Goal: Task Accomplishment & Management: Complete application form

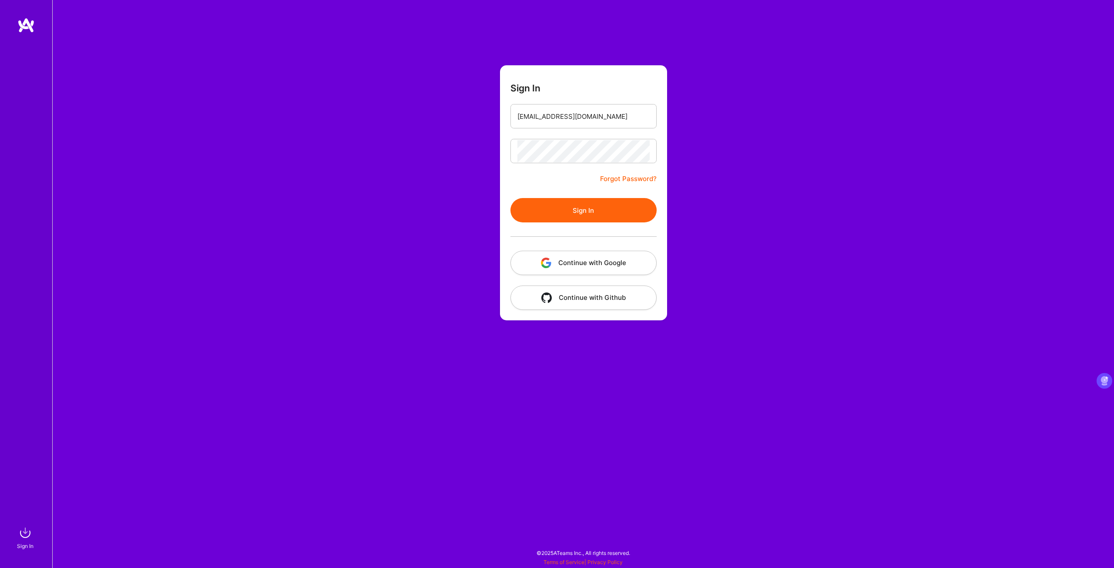
click at [572, 212] on button "Sign In" at bounding box center [583, 210] width 146 height 24
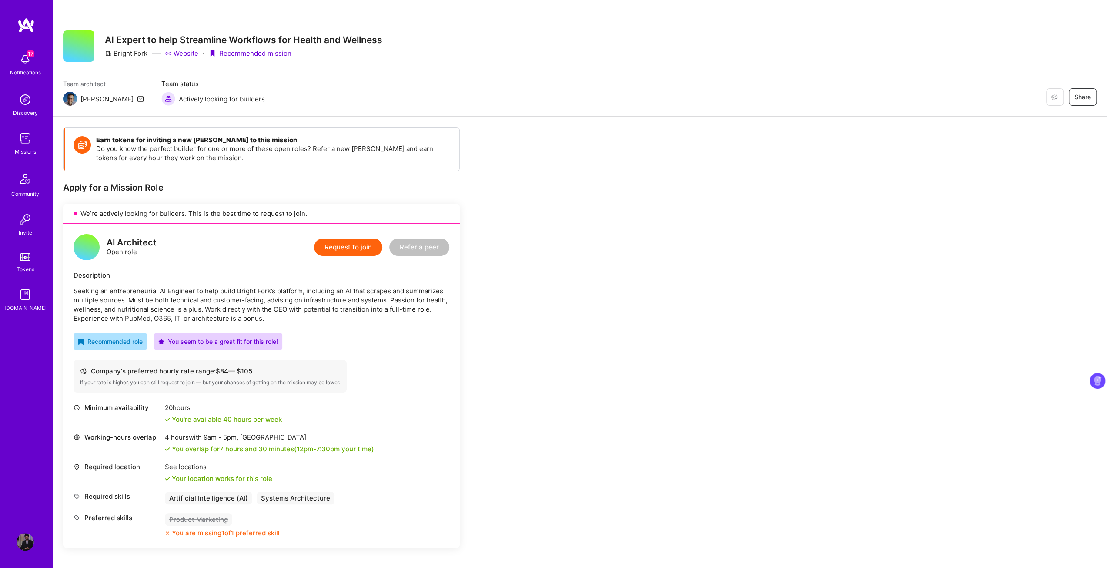
click at [343, 251] on button "Request to join" at bounding box center [348, 246] width 68 height 17
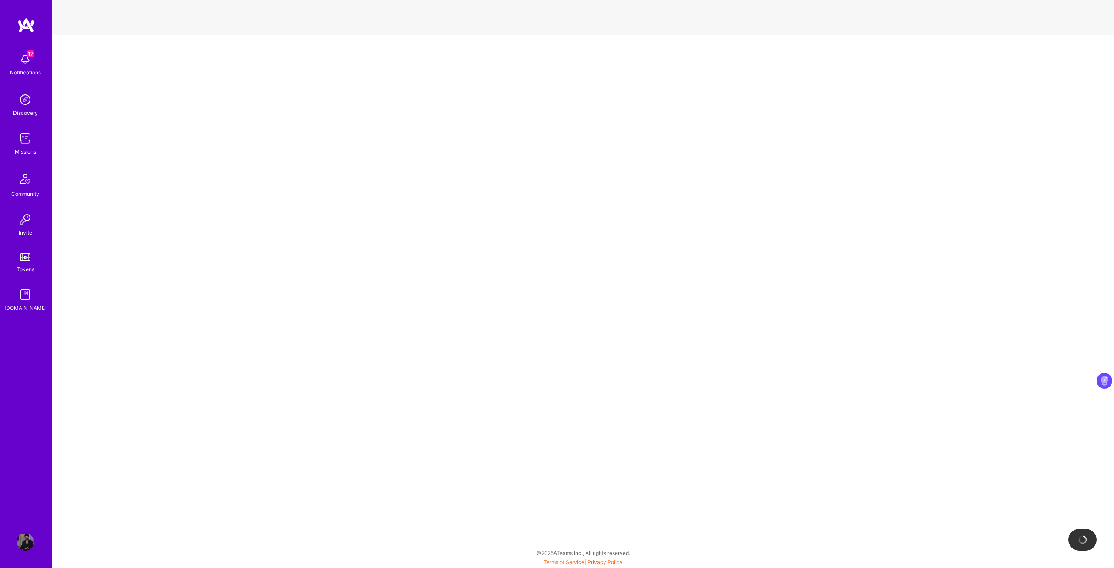
select select "CA"
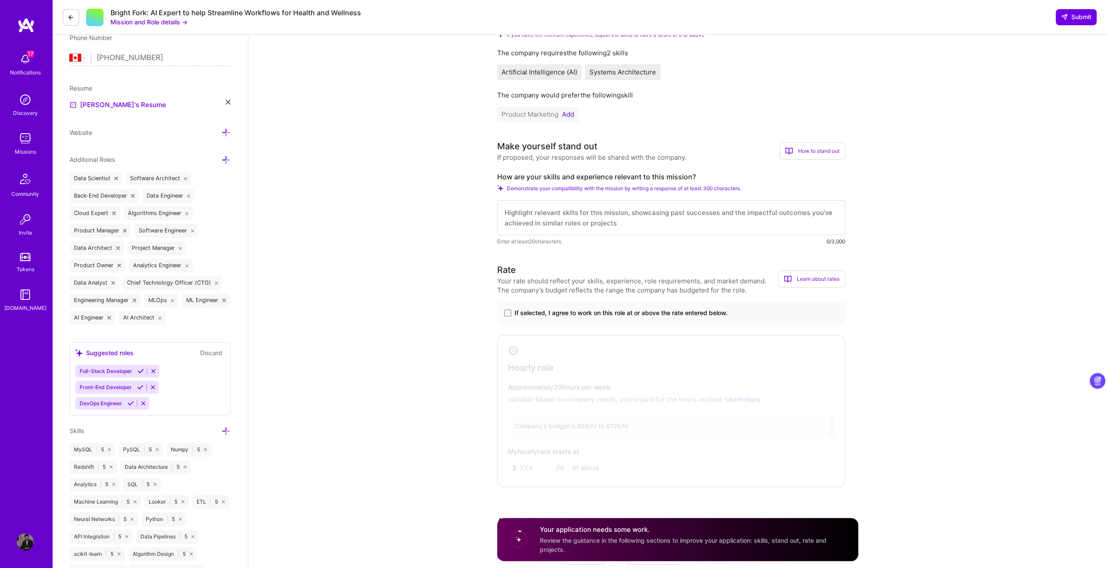
scroll to position [131, 0]
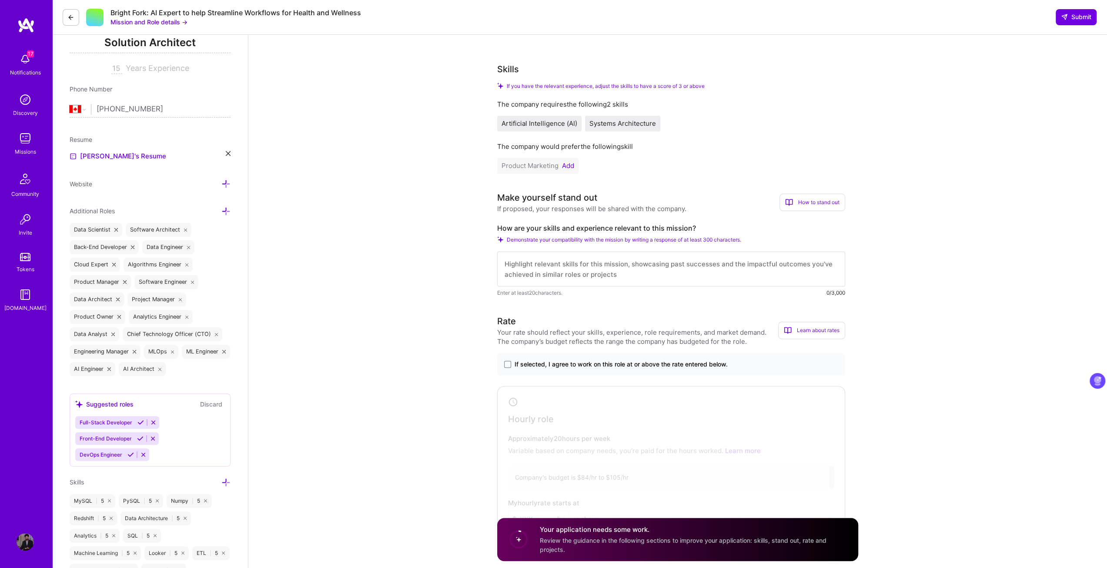
click at [569, 164] on button "Add" at bounding box center [568, 165] width 12 height 7
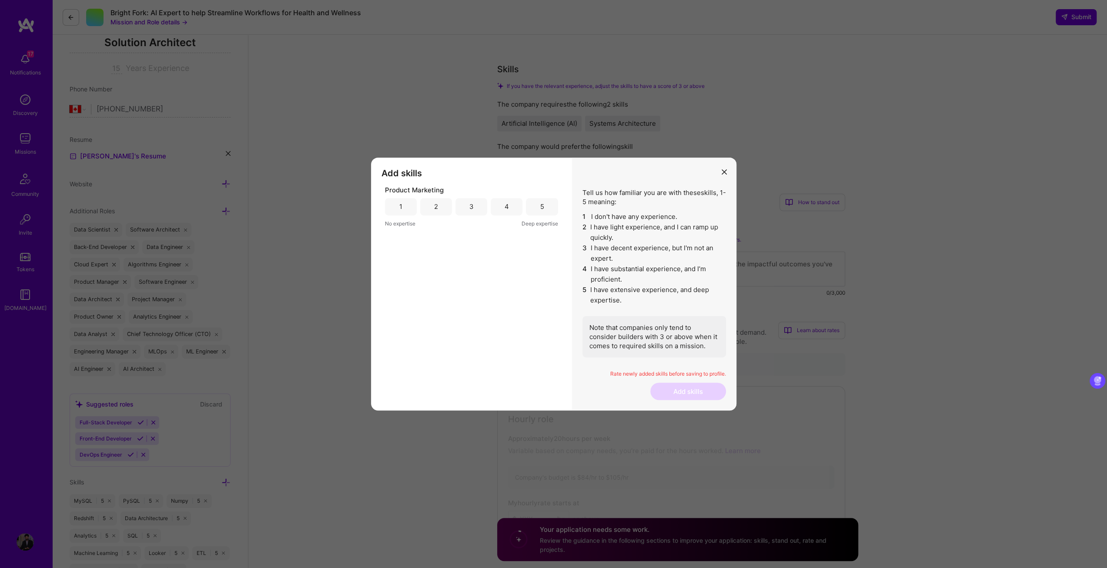
click at [505, 206] on div "4" at bounding box center [507, 206] width 4 height 9
click at [683, 393] on button "Add skills" at bounding box center [689, 390] width 76 height 17
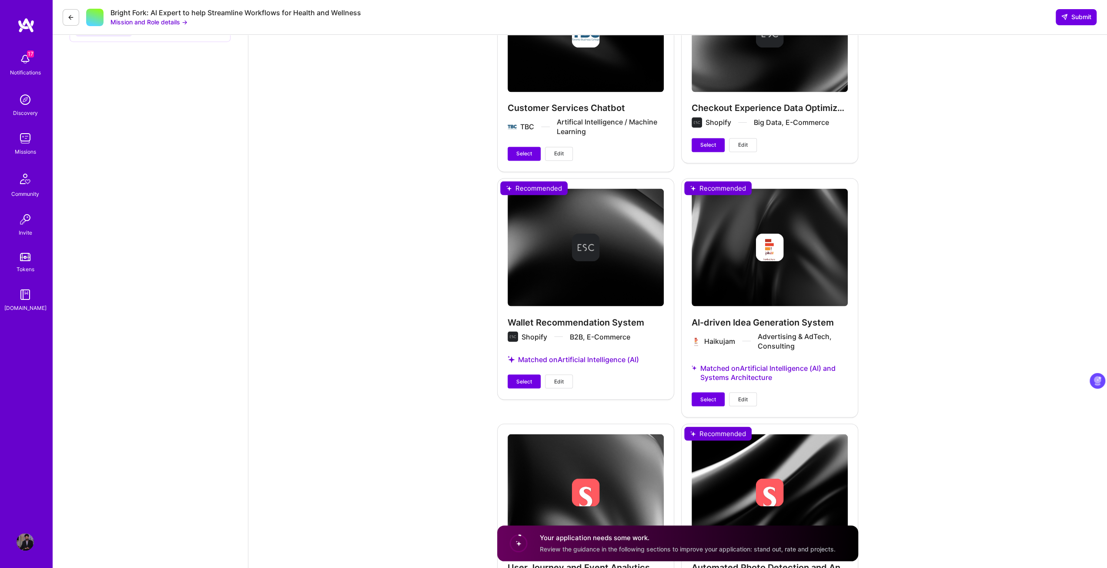
scroll to position [1566, 0]
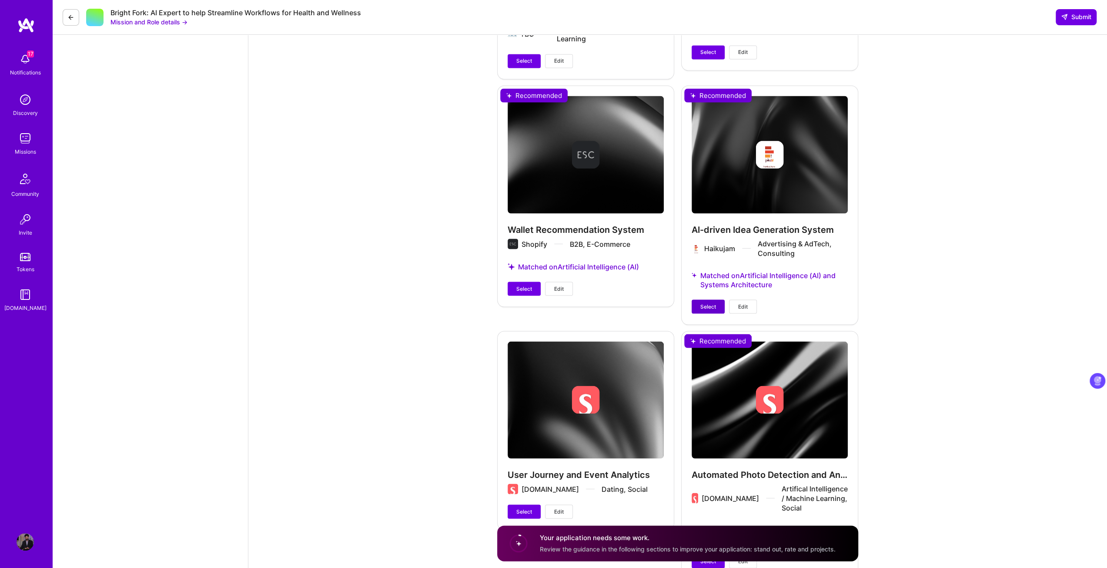
click at [704, 305] on span "Select" at bounding box center [709, 306] width 16 height 8
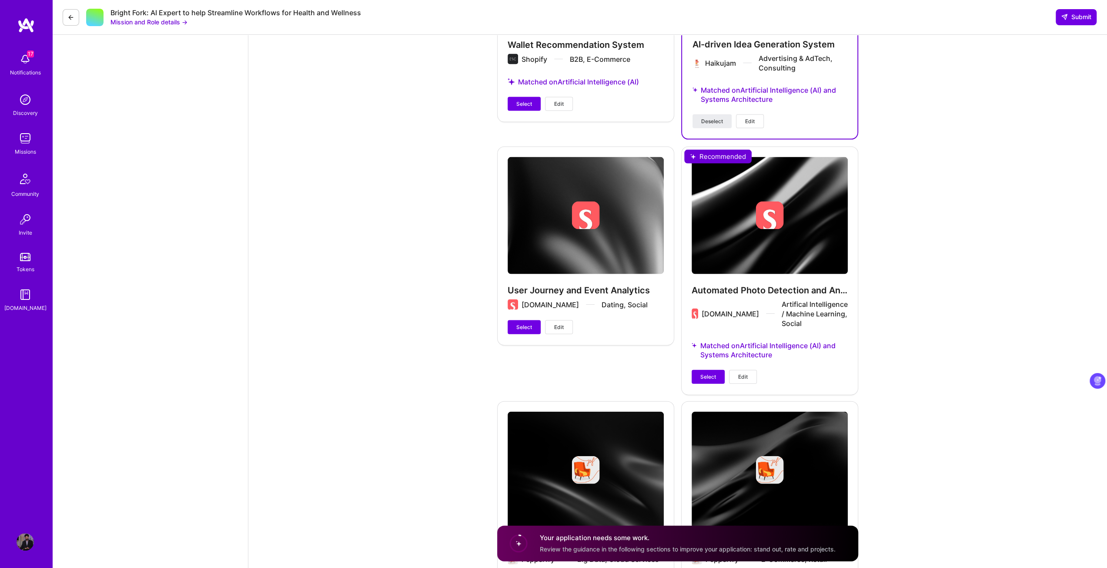
scroll to position [1741, 0]
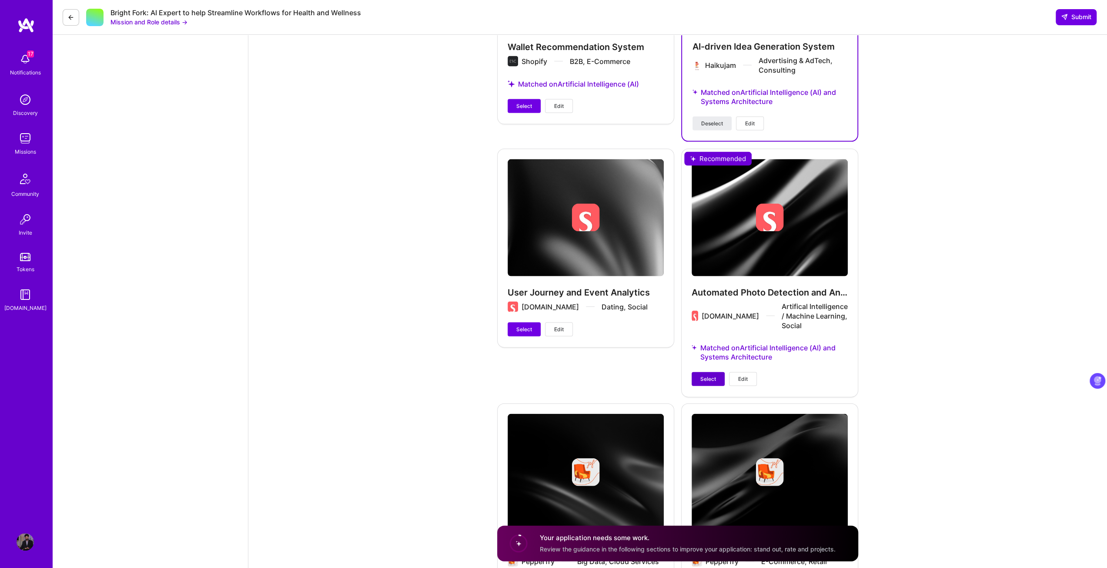
click at [711, 379] on span "Select" at bounding box center [709, 379] width 16 height 8
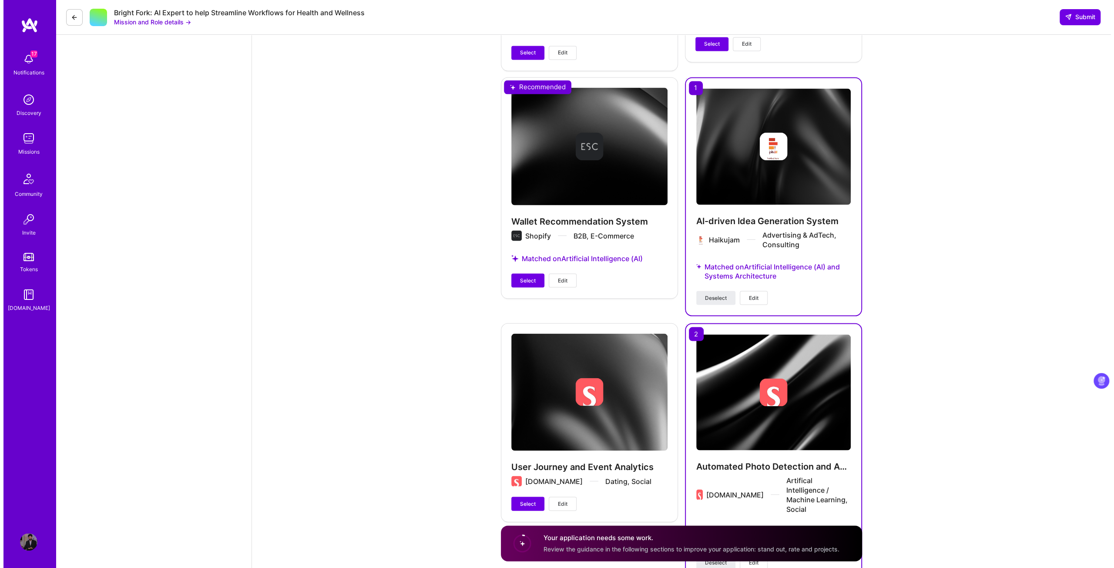
scroll to position [1523, 0]
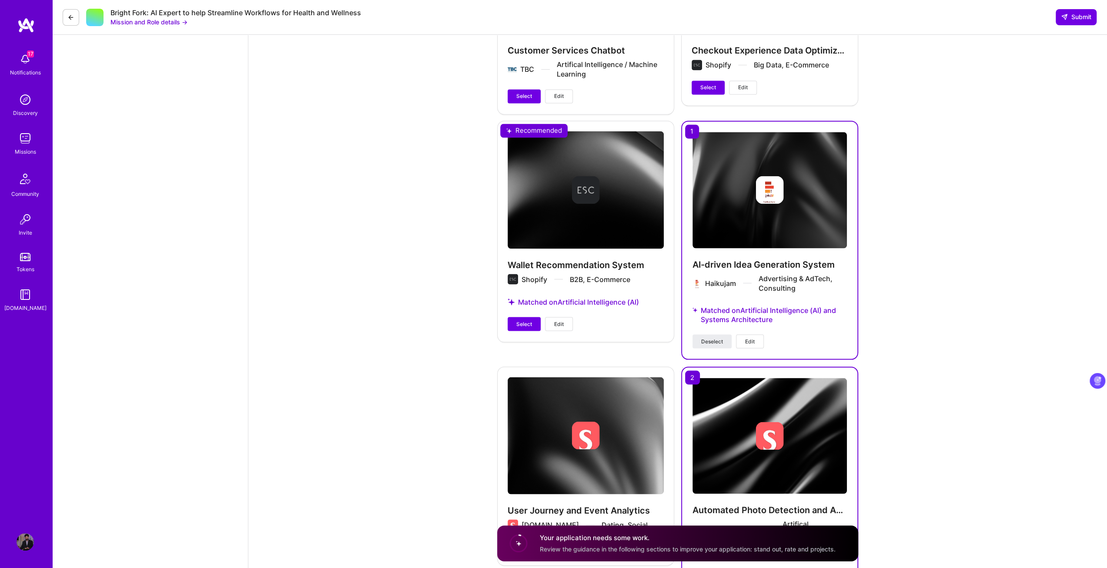
click at [567, 331] on button "Edit" at bounding box center [559, 324] width 28 height 14
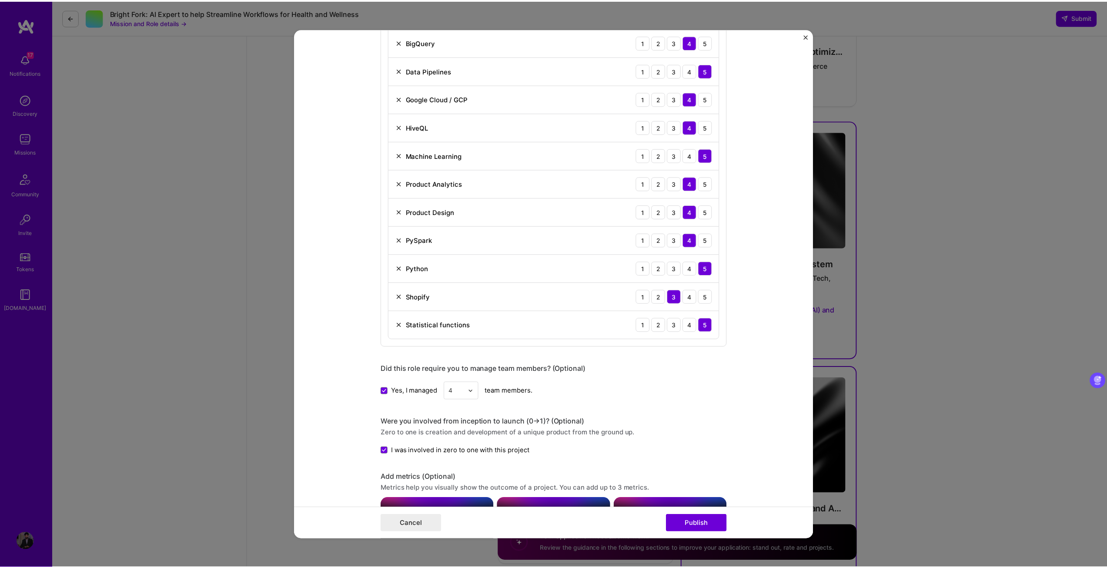
scroll to position [740, 0]
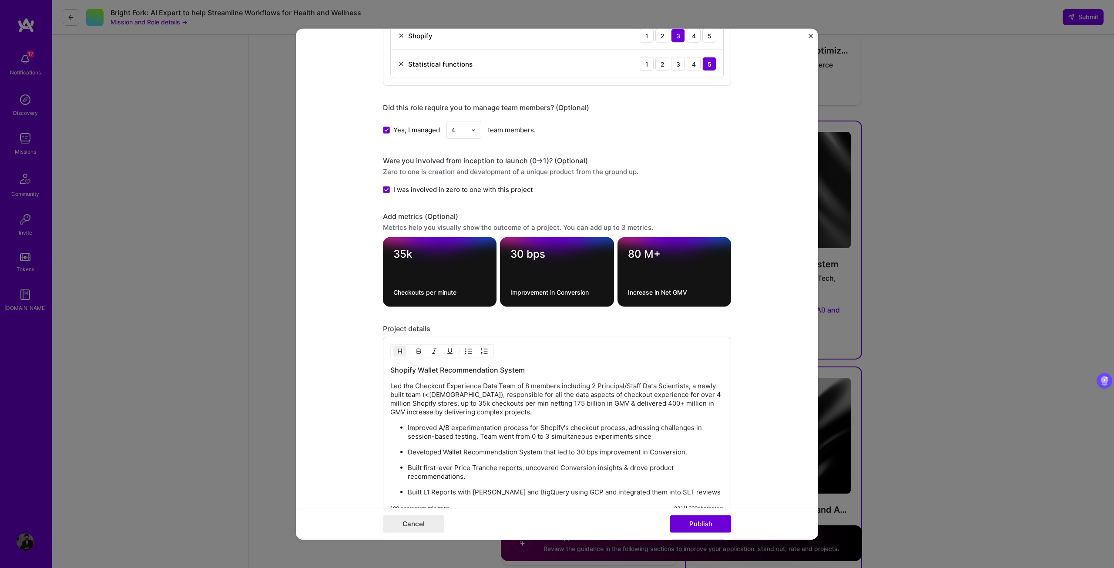
click at [810, 35] on img "Close" at bounding box center [810, 36] width 4 height 4
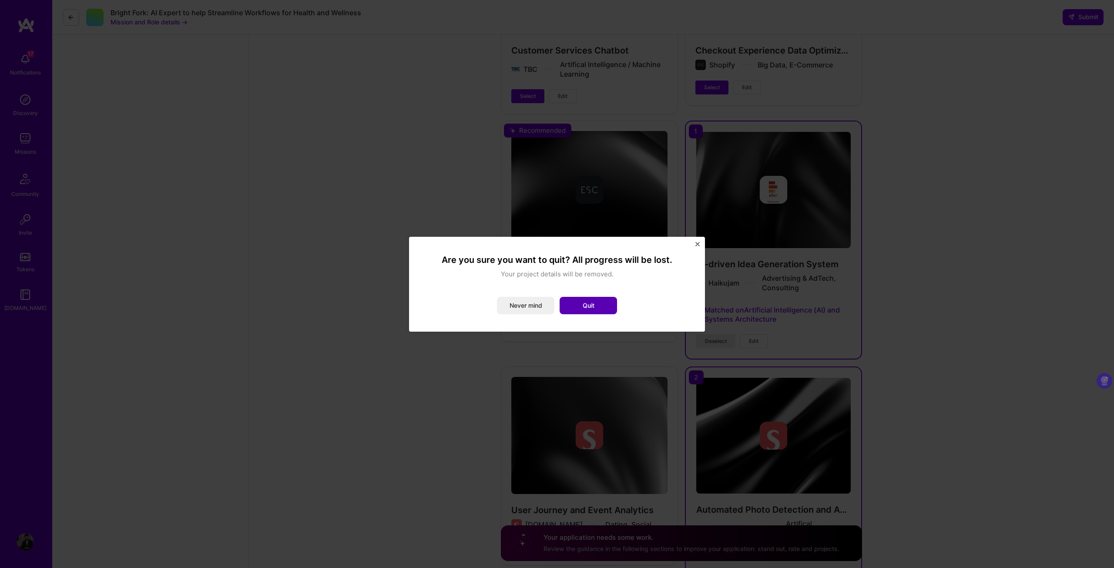
click at [579, 304] on button "Quit" at bounding box center [588, 305] width 57 height 17
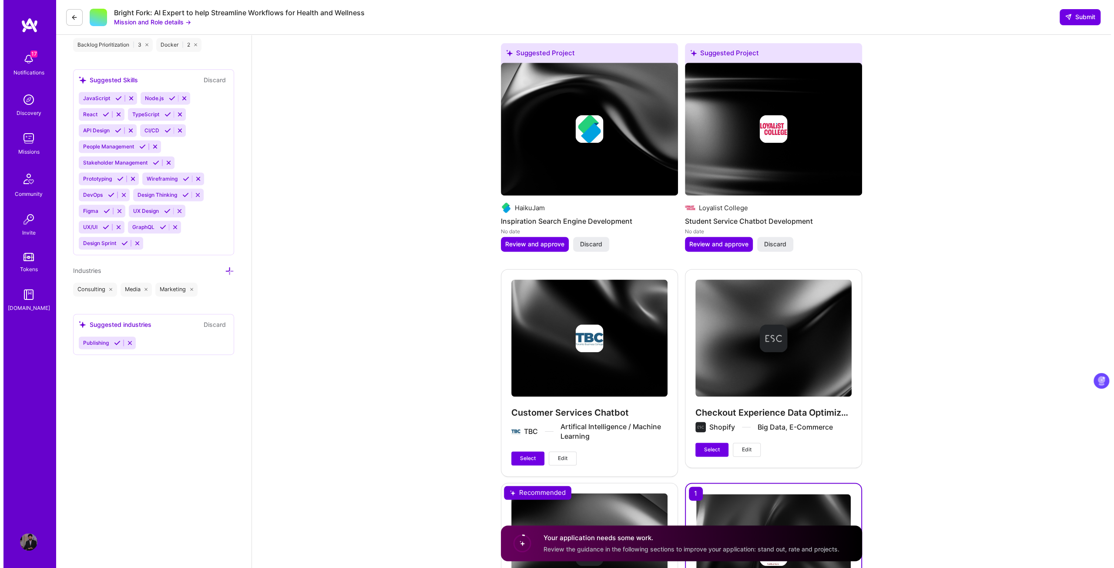
scroll to position [1248, 0]
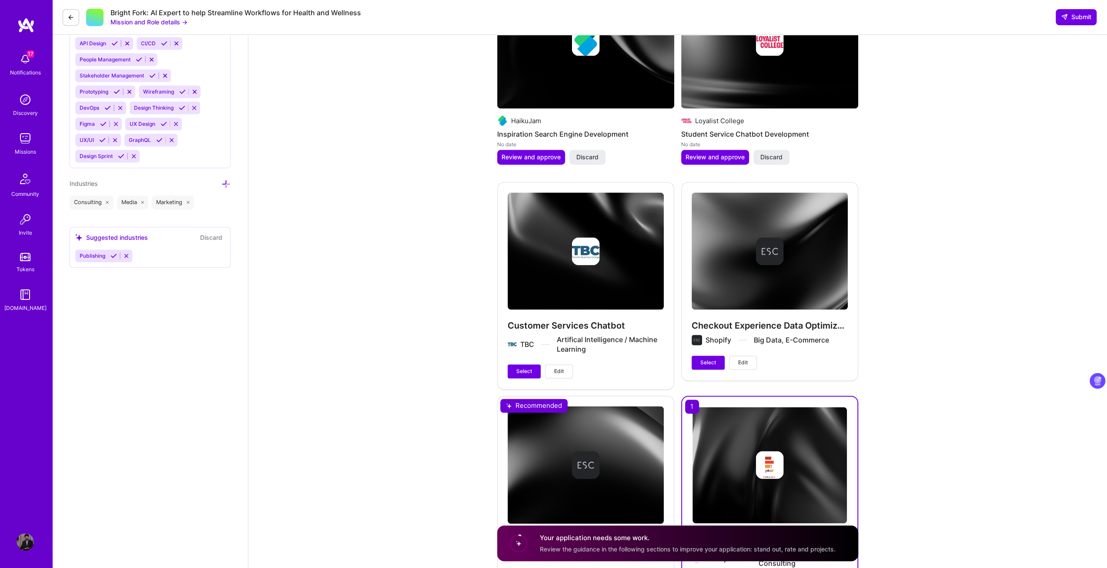
click at [750, 369] on button "Edit" at bounding box center [743, 363] width 28 height 14
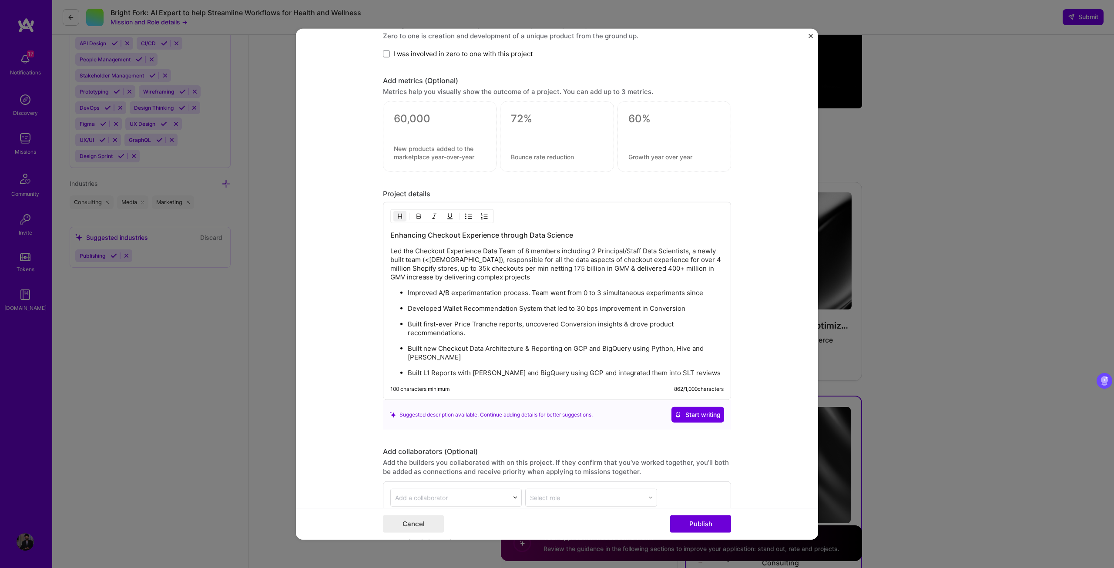
scroll to position [827, 0]
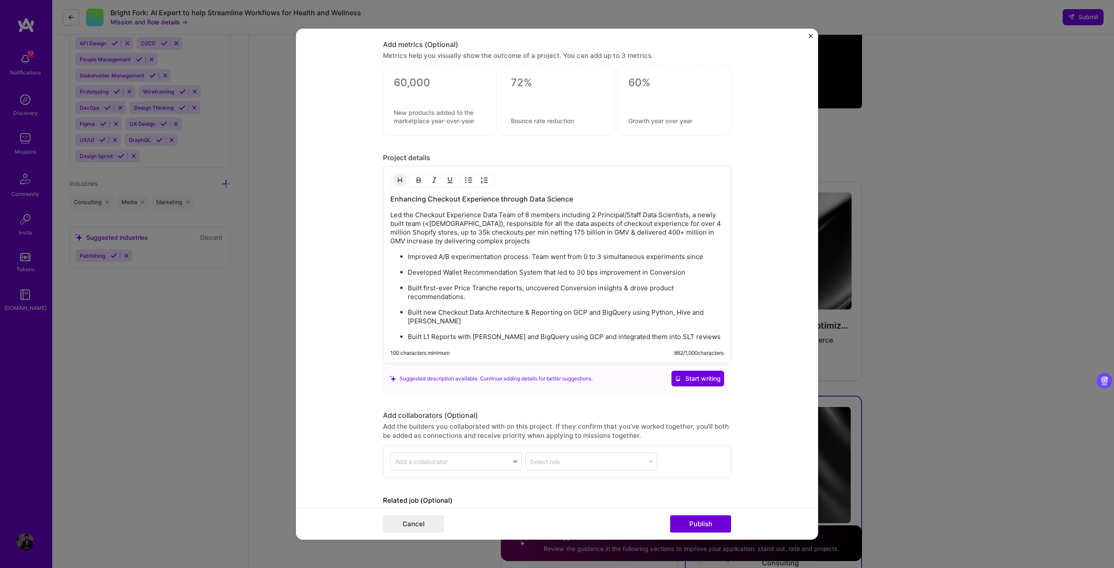
click at [811, 38] on button "Close" at bounding box center [810, 38] width 4 height 9
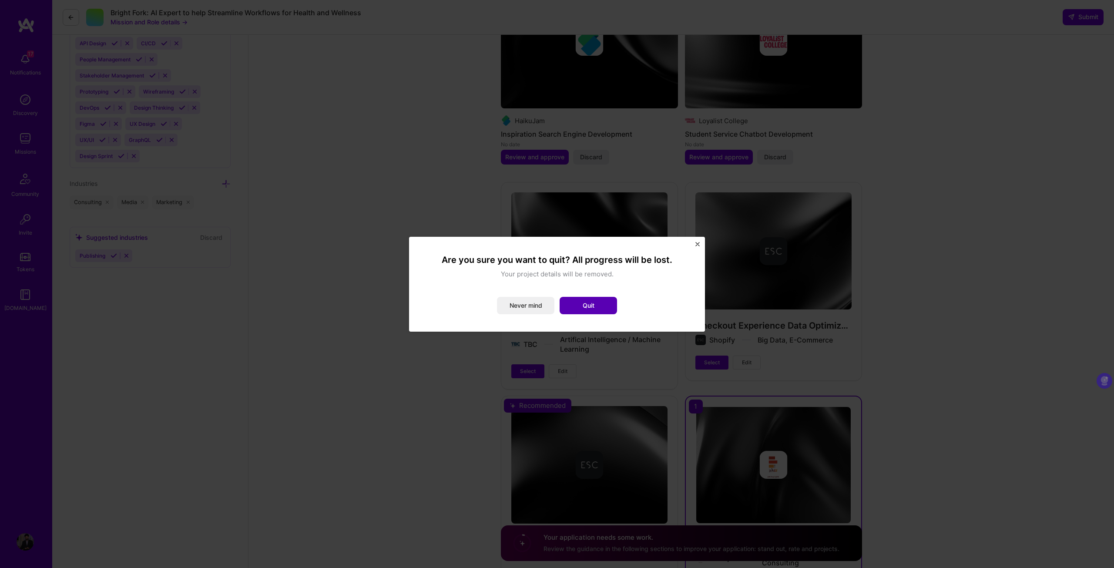
click at [599, 307] on button "Quit" at bounding box center [588, 305] width 57 height 17
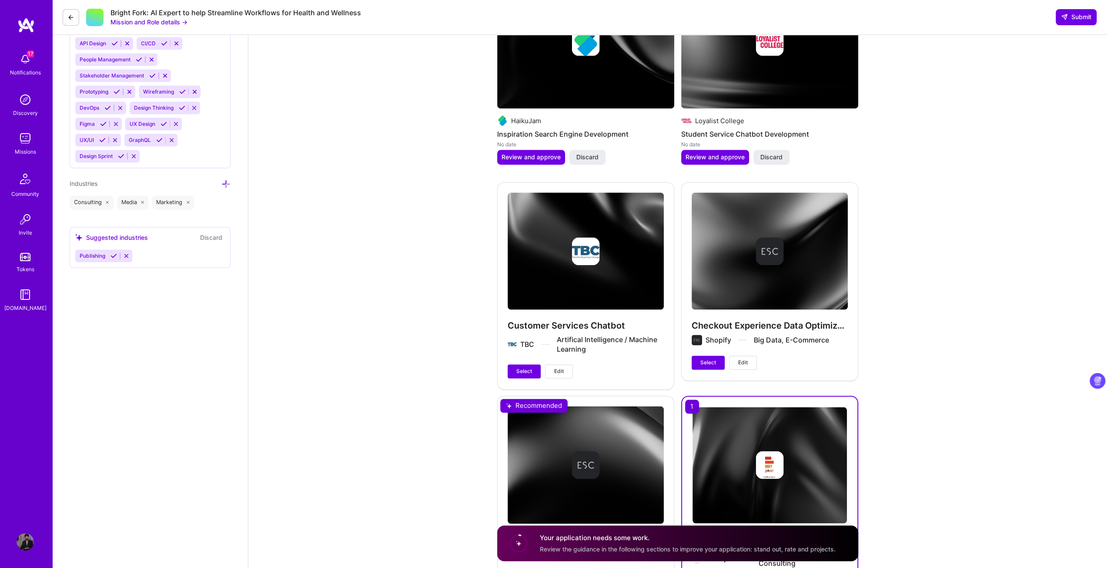
click at [563, 375] on span "Edit" at bounding box center [559, 371] width 10 height 8
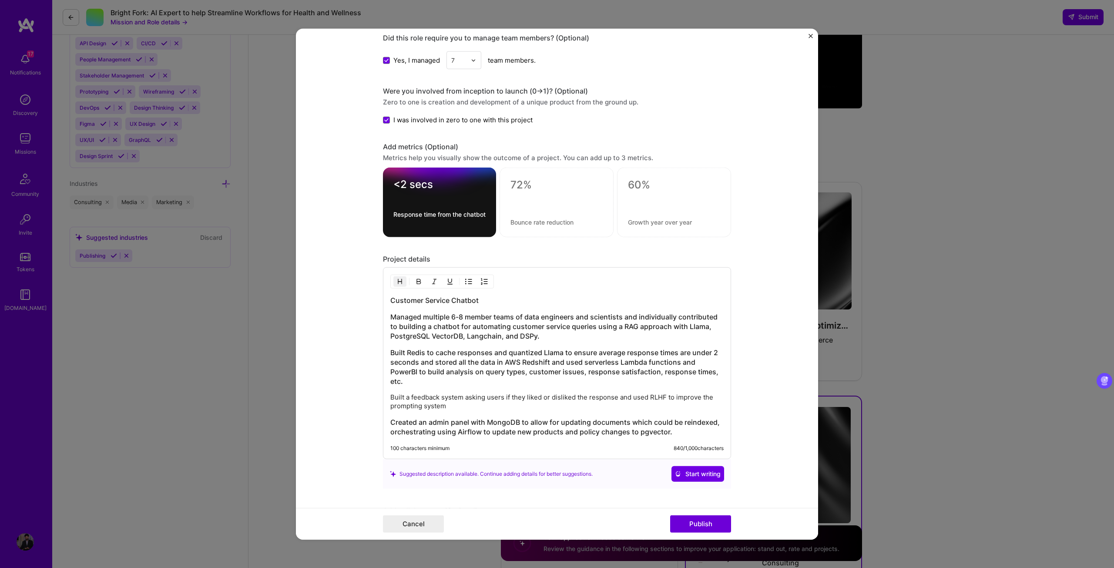
scroll to position [783, 0]
